Goal: Information Seeking & Learning: Learn about a topic

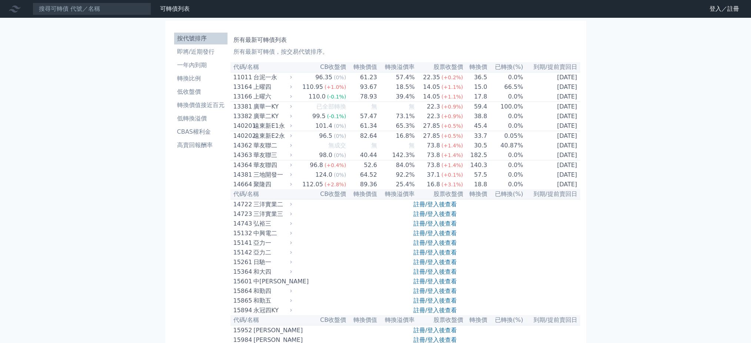
click at [441, 256] on link "註冊/登入後查看" at bounding box center [435, 252] width 43 height 7
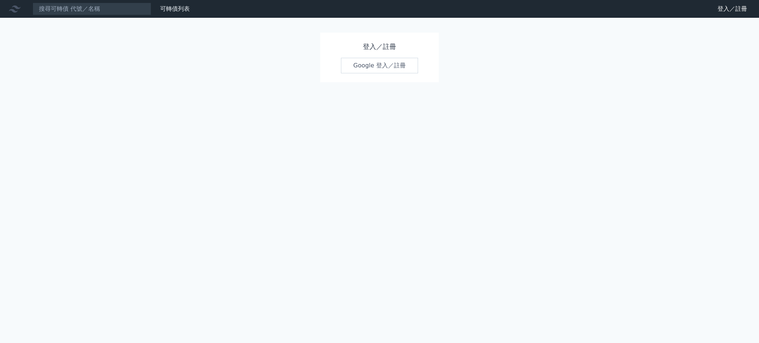
click at [365, 69] on link "Google 登入／註冊" at bounding box center [379, 66] width 77 height 16
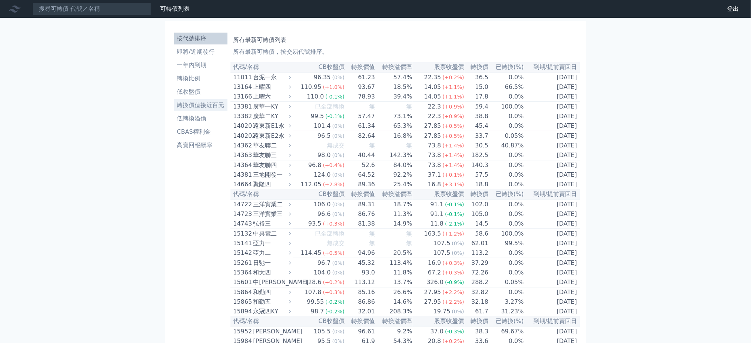
click at [199, 103] on li "轉換價值接近百元" at bounding box center [200, 105] width 53 height 9
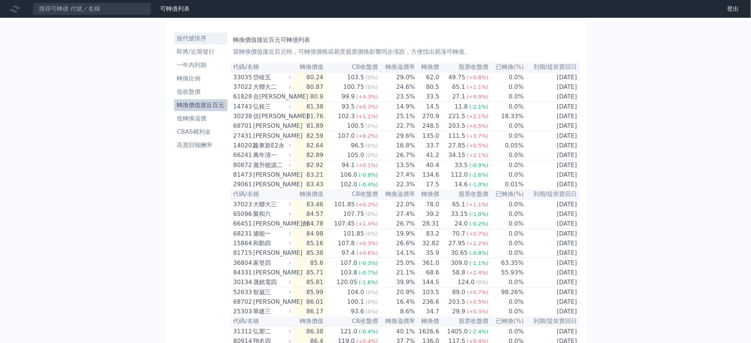
click at [202, 36] on li "按代號排序" at bounding box center [200, 38] width 53 height 9
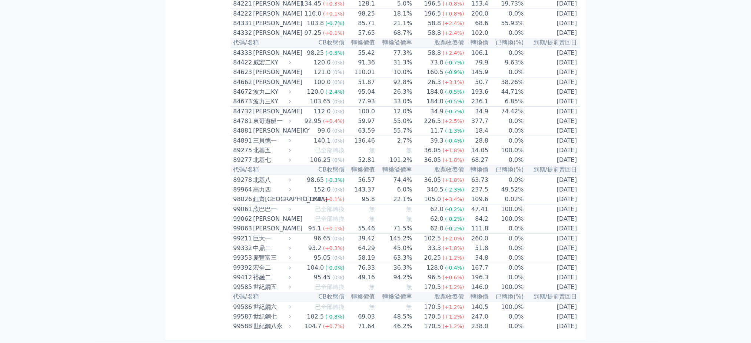
scroll to position [4101, 0]
click at [341, 95] on span "(-2.4%)" at bounding box center [334, 92] width 19 height 6
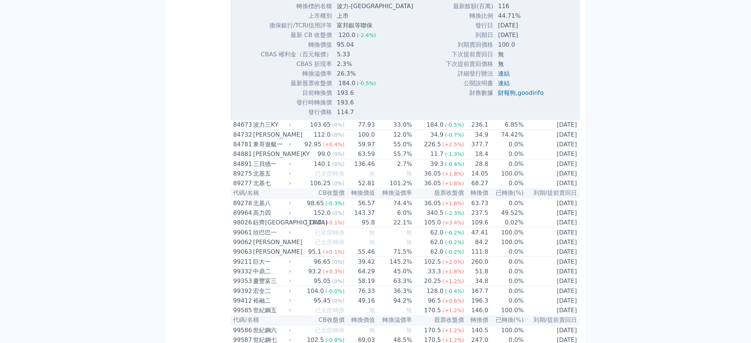
scroll to position [4200, 0]
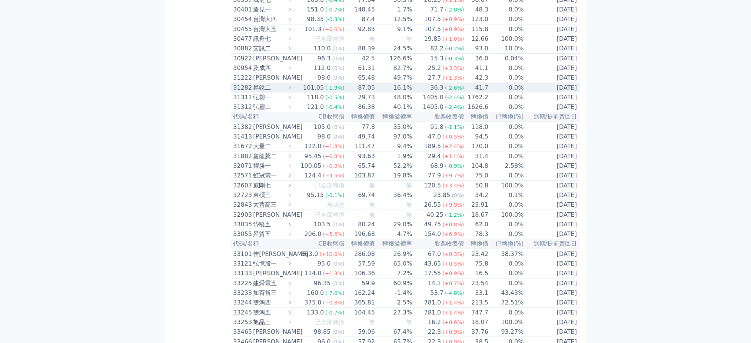
scroll to position [1088, 0]
